Goal: Information Seeking & Learning: Find specific fact

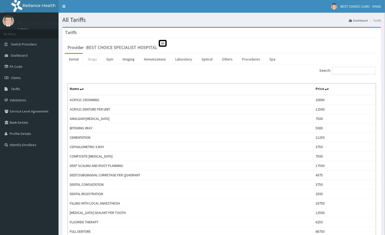
click at [91, 60] on link "Drugs" at bounding box center [92, 59] width 17 height 11
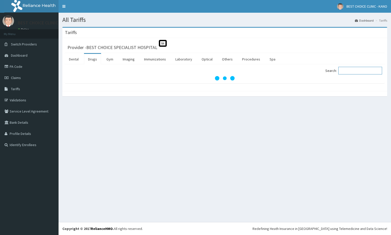
click at [357, 74] on input "Search:" at bounding box center [360, 71] width 44 height 8
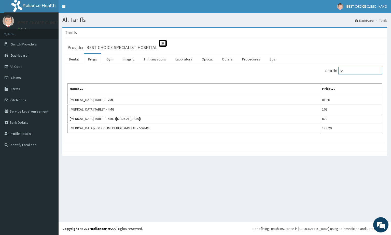
type input "g"
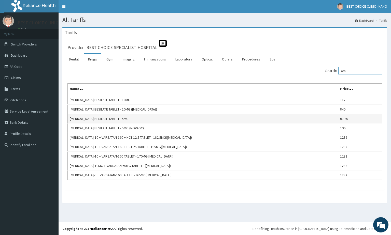
type input "a"
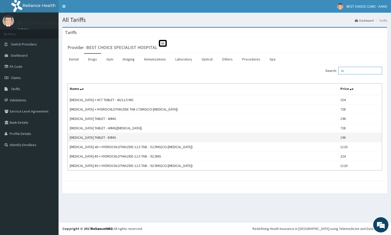
type input "t"
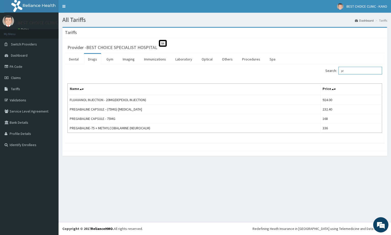
type input "p"
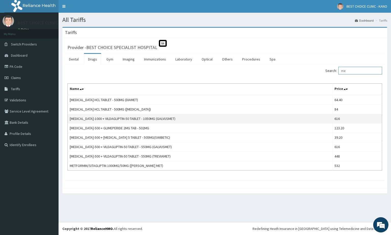
type input "m"
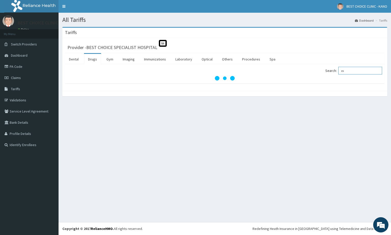
type input "e"
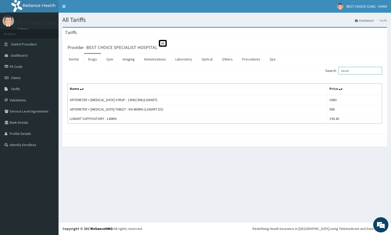
type input "lonart"
click at [12, 67] on link "PA Code" at bounding box center [29, 66] width 59 height 11
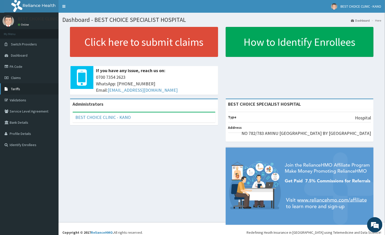
click at [17, 88] on span "Tariffs" at bounding box center [15, 89] width 9 height 5
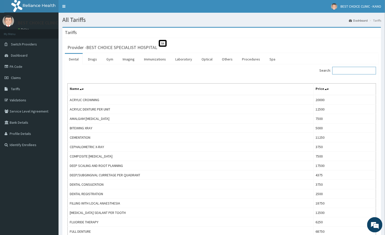
click at [342, 68] on input "Search:" at bounding box center [354, 71] width 44 height 8
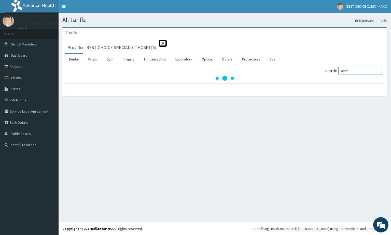
type input "amat"
click at [93, 60] on link "Drugs" at bounding box center [92, 59] width 17 height 11
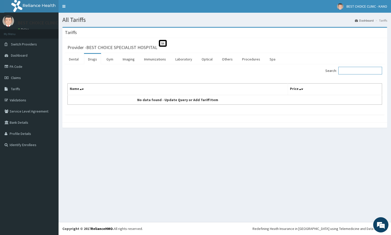
click at [359, 73] on input "Search:" at bounding box center [360, 71] width 44 height 8
type input "l"
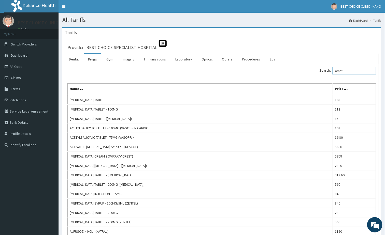
click at [351, 73] on input "amat" at bounding box center [354, 71] width 44 height 8
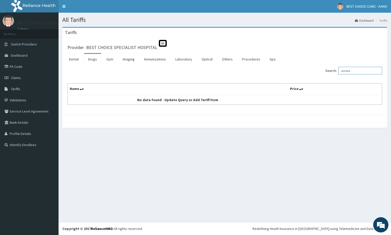
drag, startPoint x: 358, startPoint y: 71, endPoint x: 326, endPoint y: 73, distance: 32.9
click at [326, 73] on div "Search: amata" at bounding box center [306, 71] width 154 height 9
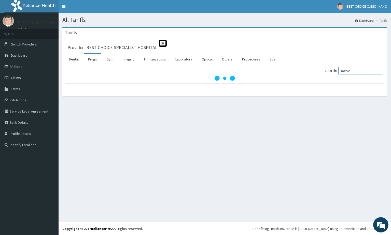
type input "metfor"
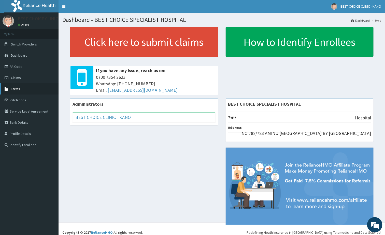
click at [22, 90] on link "Tariffs" at bounding box center [29, 89] width 59 height 11
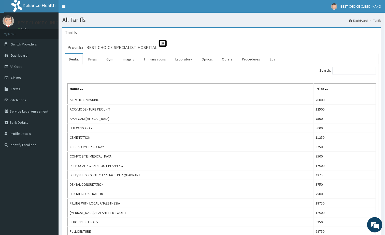
click at [94, 64] on link "Drugs" at bounding box center [92, 59] width 17 height 11
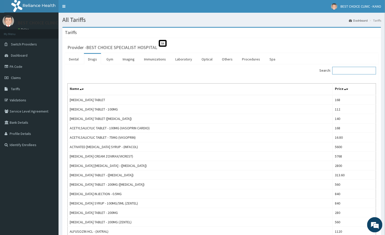
click at [349, 74] on input "Search:" at bounding box center [354, 71] width 44 height 8
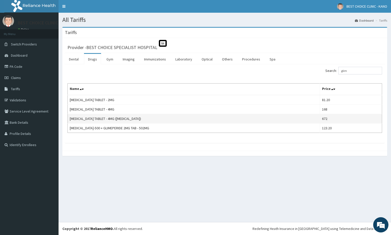
click at [119, 119] on td "[MEDICAL_DATA] TABLET - 4MG ([MEDICAL_DATA])" at bounding box center [194, 118] width 252 height 9
copy td "AMARYL"
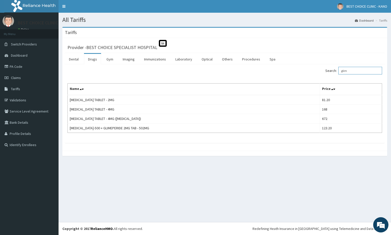
drag, startPoint x: 351, startPoint y: 71, endPoint x: 325, endPoint y: 73, distance: 26.8
click at [323, 72] on div "Search: glim" at bounding box center [306, 71] width 154 height 9
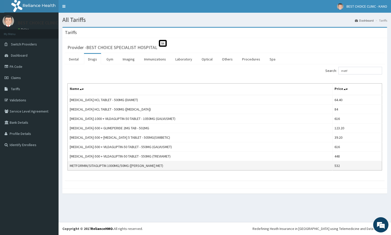
click at [140, 168] on td "METFORMIN/SITAGLIPTIN 1000MG/50MG (TREVIA MET)" at bounding box center [200, 165] width 265 height 9
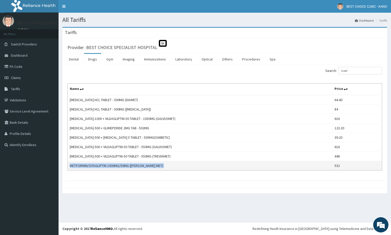
click at [140, 168] on td "METFORMIN/SITAGLIPTIN 1000MG/50MG (TREVIA MET)" at bounding box center [200, 165] width 265 height 9
click at [134, 168] on td "METFORMIN/SITAGLIPTIN 1000MG/50MG (TREVIA MET)" at bounding box center [200, 165] width 265 height 9
drag, startPoint x: 132, startPoint y: 167, endPoint x: 148, endPoint y: 169, distance: 16.9
click at [148, 169] on td "METFORMIN/SITAGLIPTIN 1000MG/50MG (TREVIA MET)" at bounding box center [200, 165] width 265 height 9
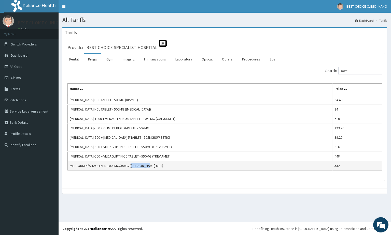
copy td "TREVIA MET"
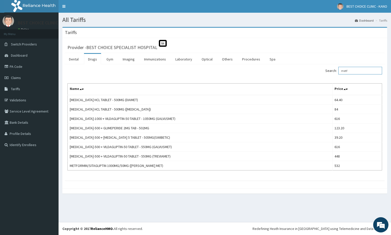
drag, startPoint x: 353, startPoint y: 72, endPoint x: 331, endPoint y: 77, distance: 22.2
click at [332, 75] on label "Search: metf" at bounding box center [353, 71] width 57 height 8
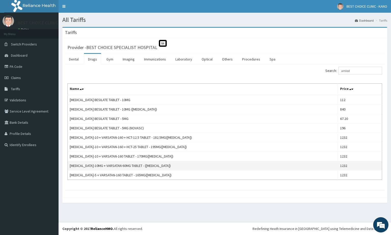
click at [142, 169] on td "AMLODIPINE-10MG + VARSATAN 60MG TABLET - (EXFORGE)" at bounding box center [203, 165] width 270 height 9
copy td "EXFORGE"
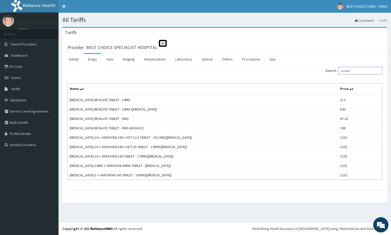
drag, startPoint x: 353, startPoint y: 70, endPoint x: 327, endPoint y: 80, distance: 28.2
click at [334, 75] on label "Search: amlod" at bounding box center [353, 71] width 57 height 8
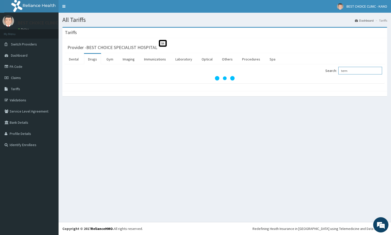
click at [354, 75] on input "term" at bounding box center [360, 71] width 44 height 8
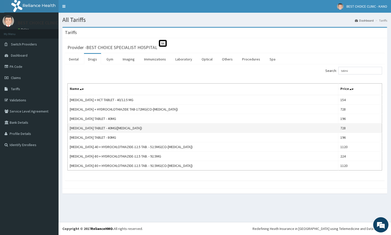
click at [86, 128] on td "TELMISARTAN TABLET - 40MG(MICARDIS)" at bounding box center [203, 128] width 271 height 9
copy td "TELMISARTAN"
drag, startPoint x: 354, startPoint y: 72, endPoint x: 320, endPoint y: 74, distance: 34.2
click at [320, 74] on div "Search: telmi" at bounding box center [306, 71] width 154 height 9
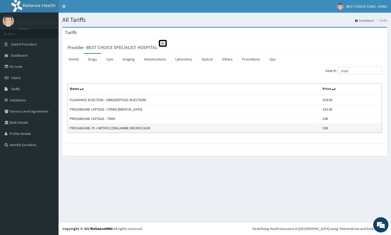
click at [87, 130] on td "PREGABALINE-75 + METHYLCOBALAMINE (NEUROCALM)" at bounding box center [194, 128] width 253 height 9
copy td "PREGABALINE"
drag, startPoint x: 310, startPoint y: 78, endPoint x: 302, endPoint y: 79, distance: 8.5
click at [302, 79] on div "Search: prega Name Price FLUAXANOL INJECTION - 20MG(DEPEXOL INJECTION) 924.00 P…" at bounding box center [224, 100] width 315 height 66
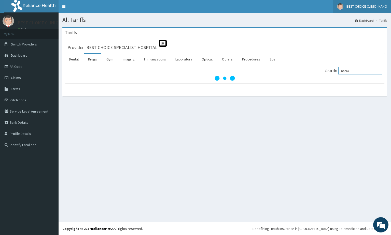
type input "napro"
